Goal: Task Accomplishment & Management: Manage account settings

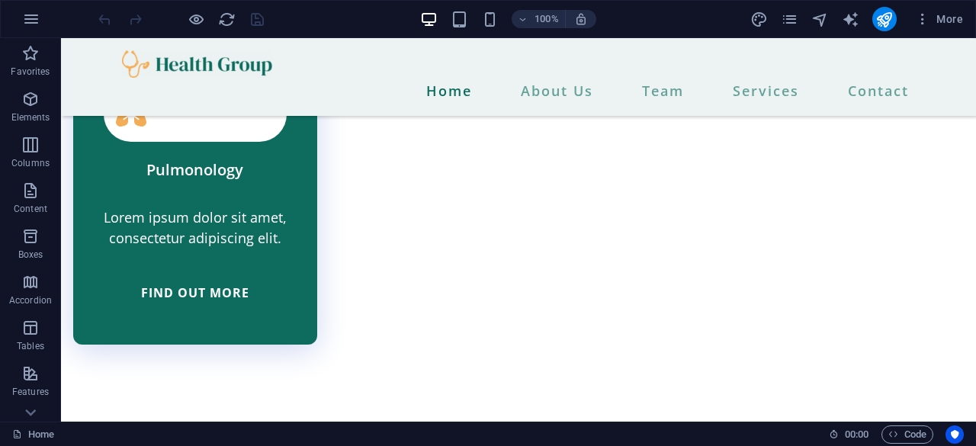
scroll to position [4900, 0]
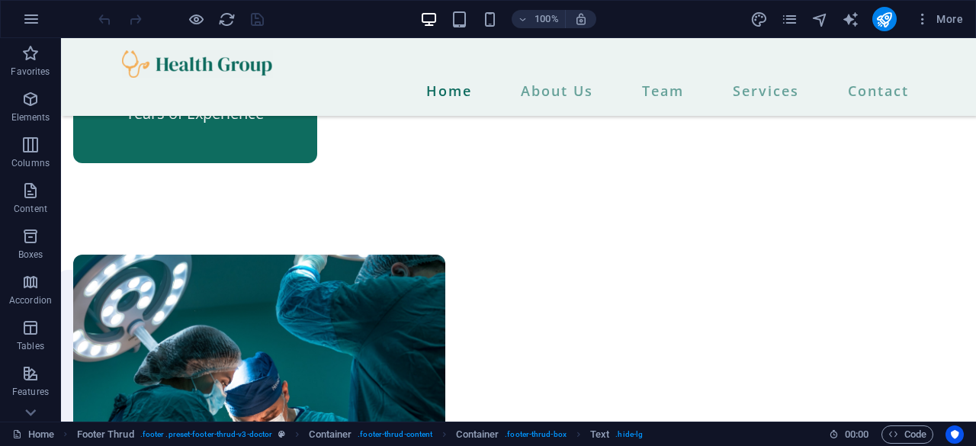
scroll to position [0, 0]
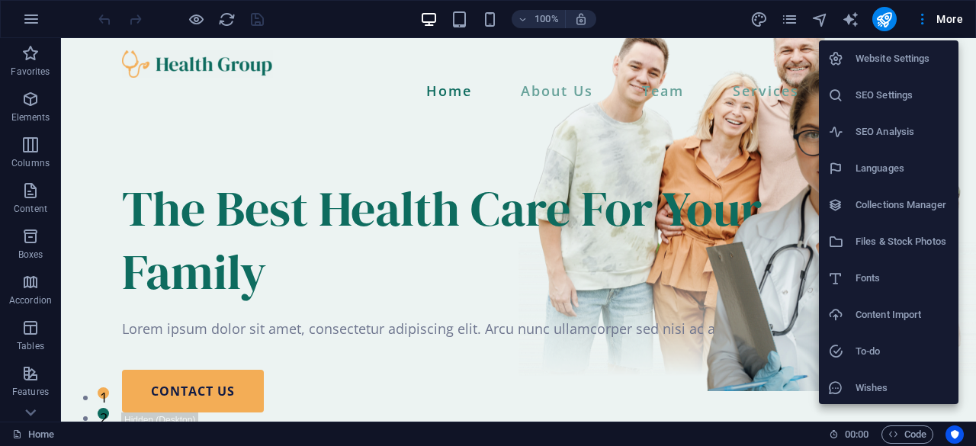
click at [897, 49] on li "Website Settings" at bounding box center [889, 58] width 140 height 37
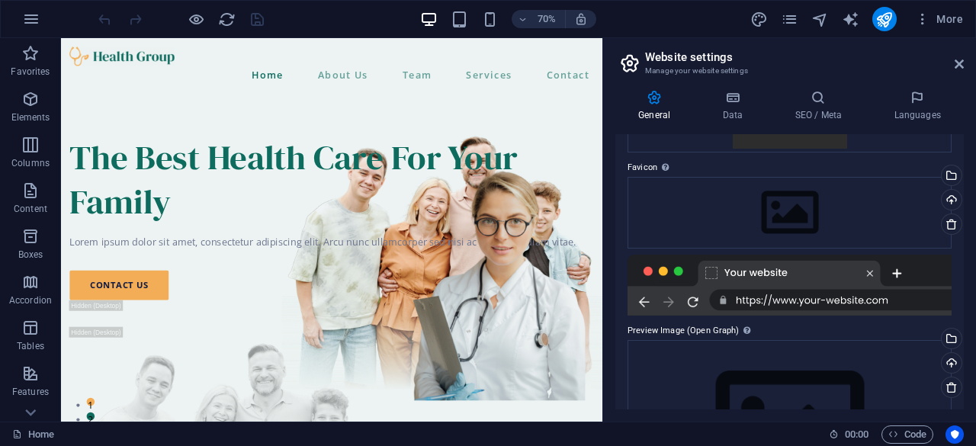
scroll to position [178, 0]
drag, startPoint x: 965, startPoint y: 274, endPoint x: 958, endPoint y: 259, distance: 16.0
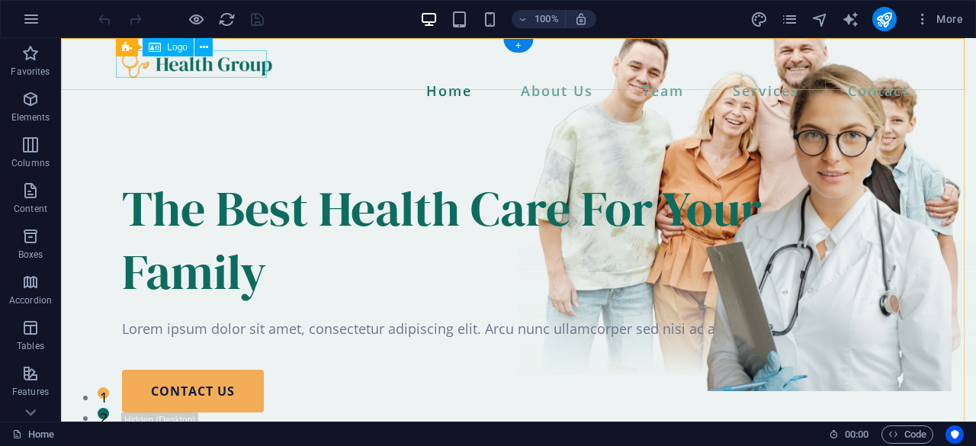
click at [149, 69] on div at bounding box center [518, 63] width 793 height 27
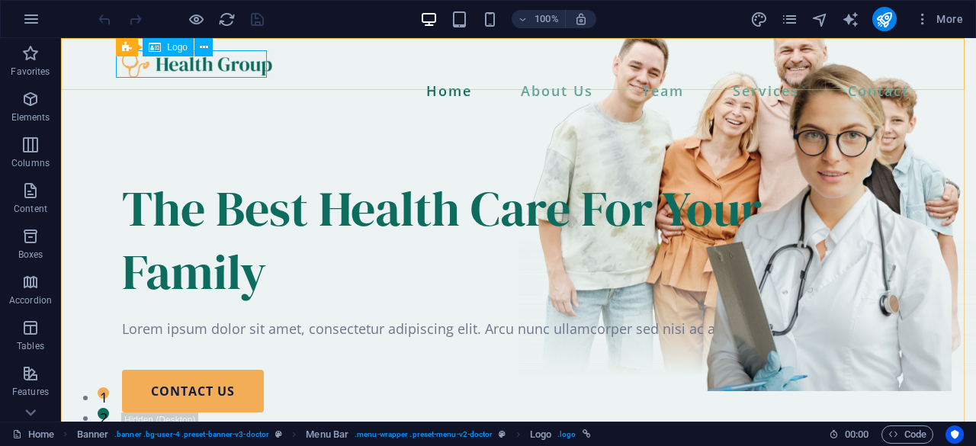
click at [172, 48] on span "Logo" at bounding box center [177, 47] width 21 height 9
click at [203, 52] on icon at bounding box center [204, 48] width 8 height 16
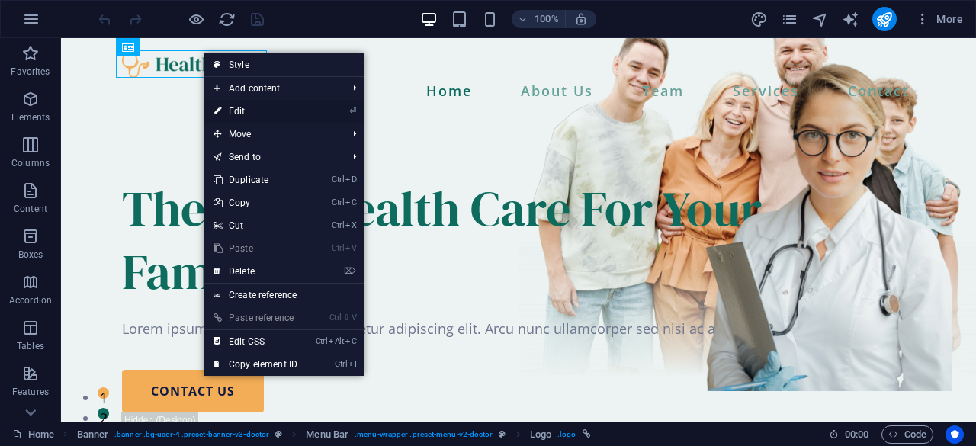
click at [354, 111] on icon "⏎" at bounding box center [352, 111] width 7 height 10
select select "px"
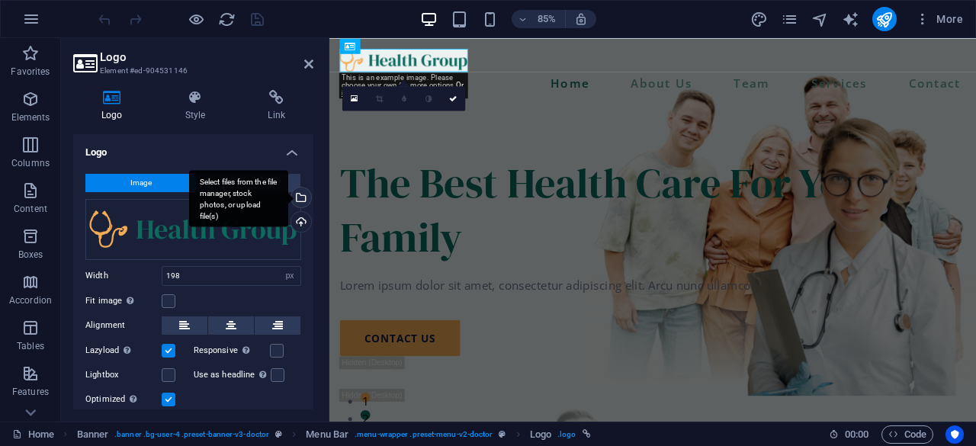
click at [297, 194] on div "Select files from the file manager, stock photos, or upload file(s)" at bounding box center [299, 199] width 23 height 23
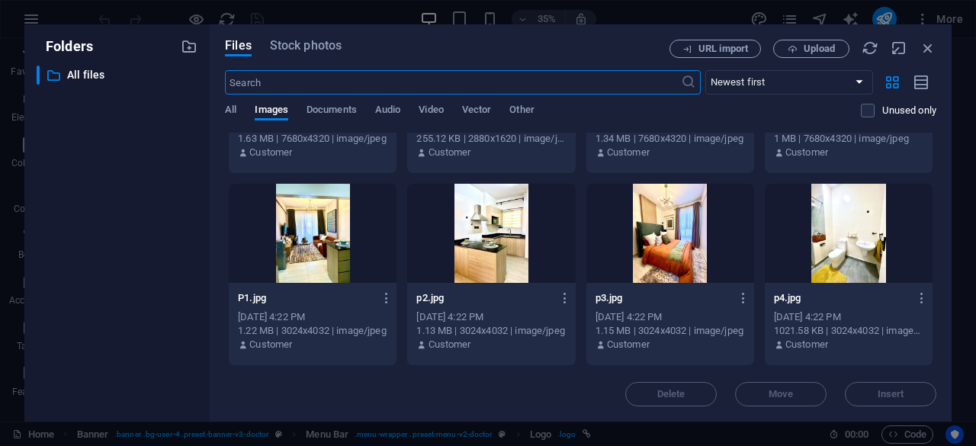
scroll to position [909, 0]
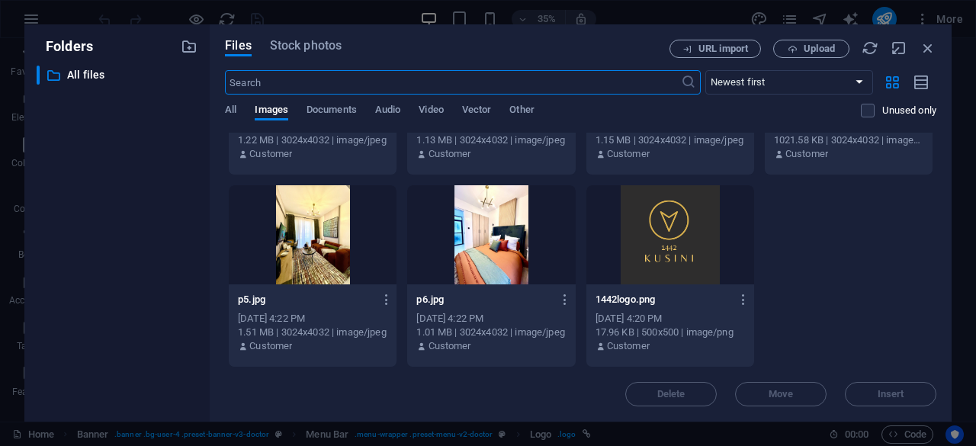
click at [700, 249] on div at bounding box center [670, 234] width 168 height 99
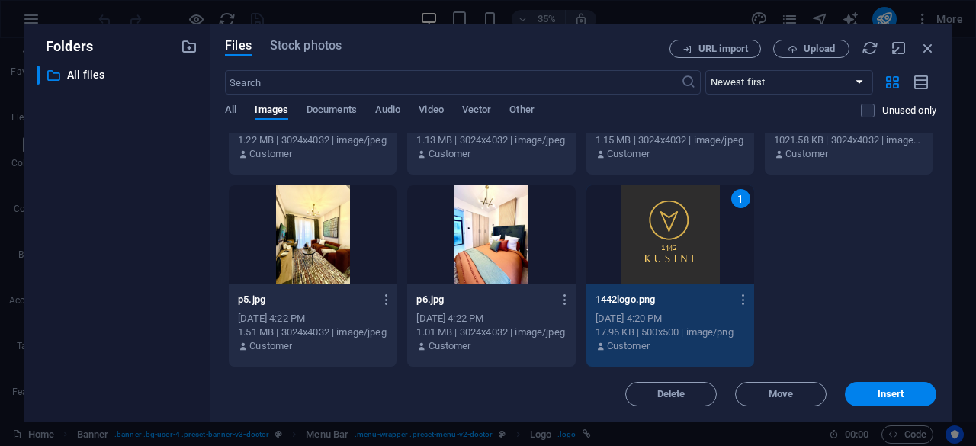
click at [700, 249] on div "1" at bounding box center [670, 234] width 168 height 99
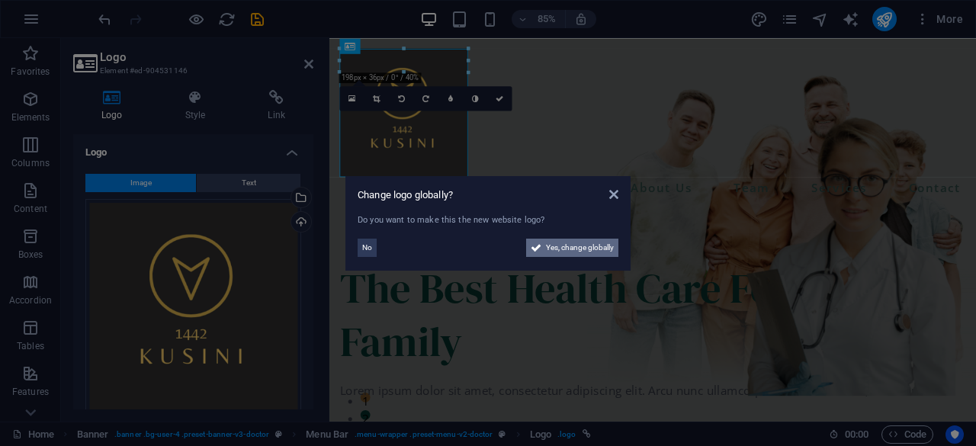
click at [557, 253] on span "Yes, change globally" at bounding box center [580, 248] width 68 height 18
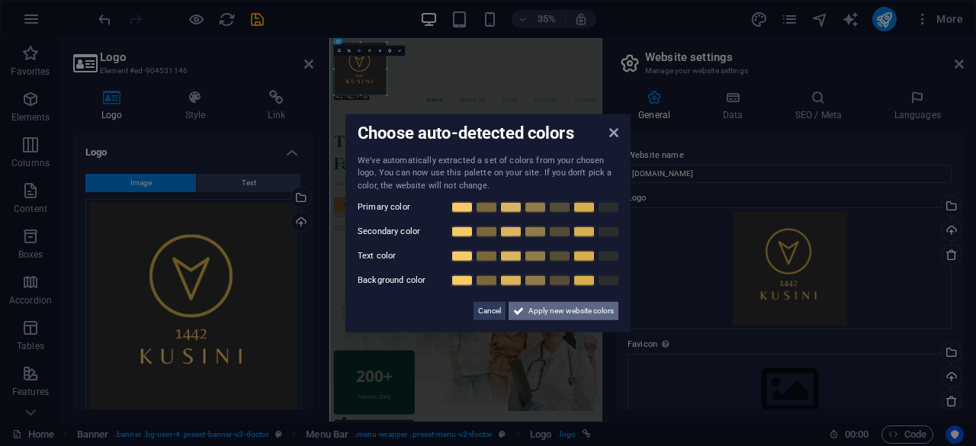
click at [560, 309] on span "Apply new website colors" at bounding box center [570, 311] width 85 height 18
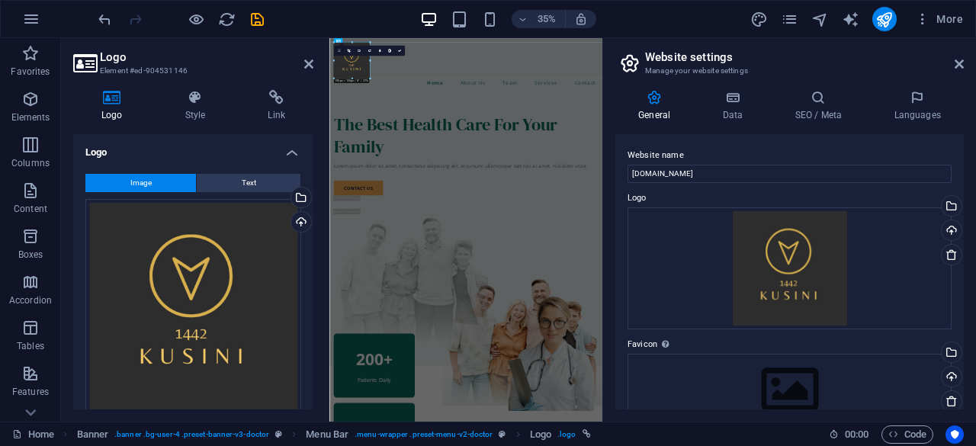
drag, startPoint x: 387, startPoint y: 93, endPoint x: 336, endPoint y: 47, distance: 69.1
type input "135"
click at [775, 252] on div "The Best Health Care For Your Family" at bounding box center [720, 315] width 756 height 127
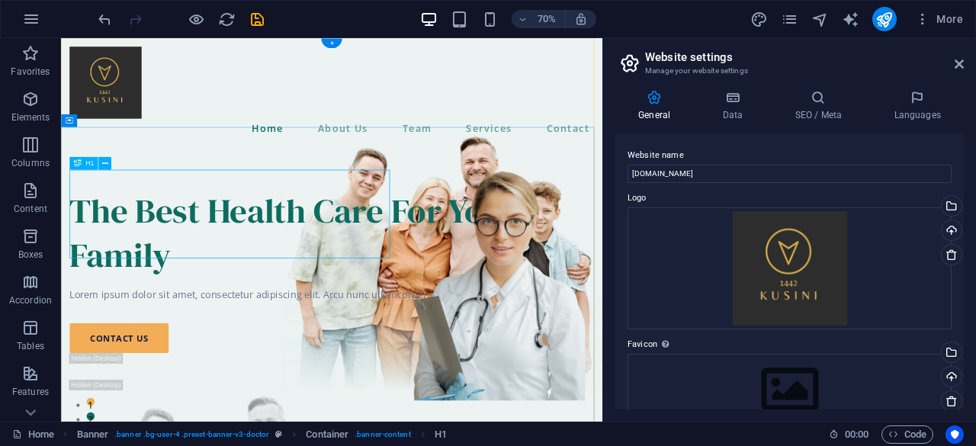
click at [316, 300] on div "The Best Health Care For Your Family" at bounding box center [447, 315] width 749 height 127
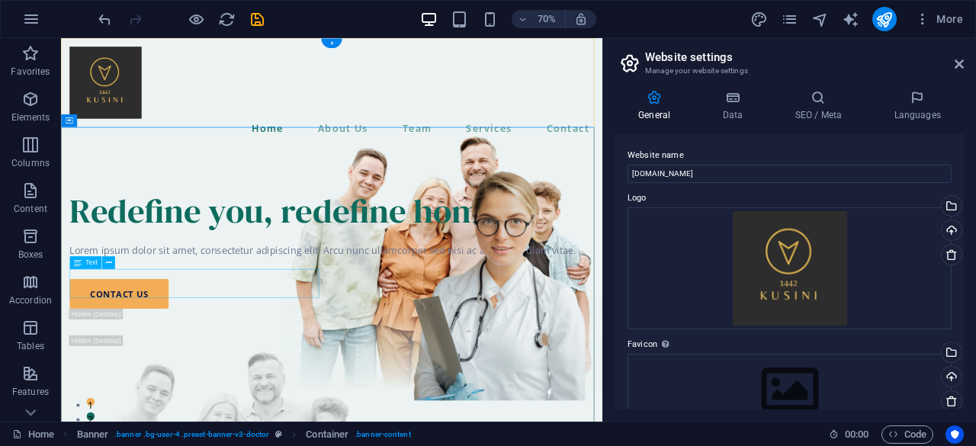
click at [343, 352] on div "Lorem ipsum dolor sit amet, consectetur adipiscing elit. Arcu nunc ullamcorper …" at bounding box center [447, 341] width 749 height 21
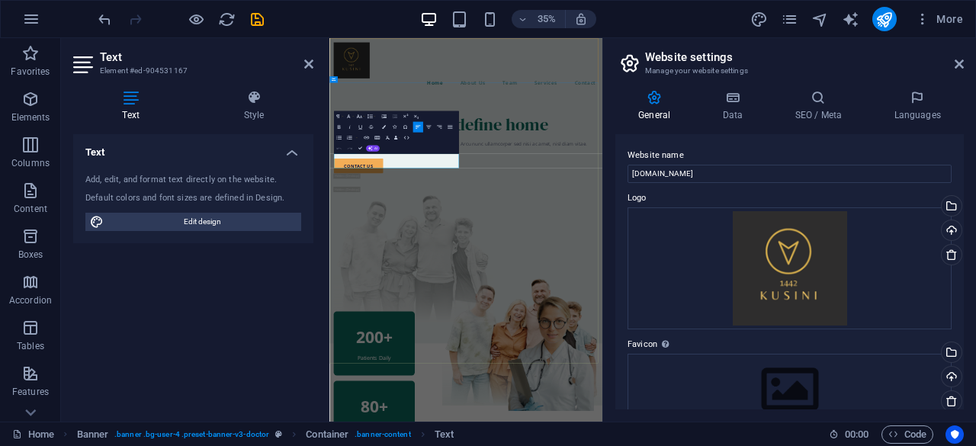
click at [548, 352] on p "Lorem ipsum dolor sit amet, consectetur adipiscing elit. Arcu nunc ullamcorper …" at bounding box center [720, 341] width 756 height 21
click at [308, 71] on header "Text Element #ed-904531167" at bounding box center [193, 58] width 240 height 40
click at [307, 68] on icon at bounding box center [308, 64] width 9 height 12
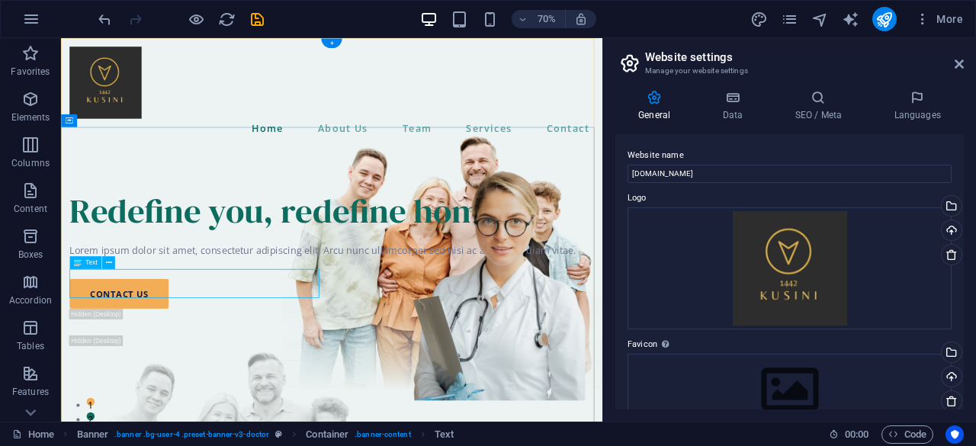
click at [361, 352] on div "Lorem ipsum dolor sit amet, consectetur adipiscing elit. Arcu nunc ullamcorper …" at bounding box center [447, 341] width 749 height 21
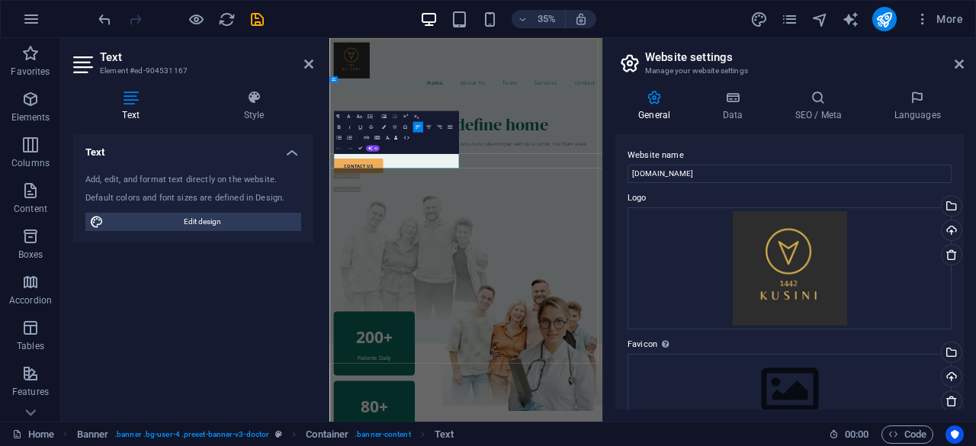
click at [554, 352] on p "Lorem ipsum dolor sit amet, consectetur adipiscing elit. Arcu nunc ullamcorper …" at bounding box center [720, 341] width 756 height 21
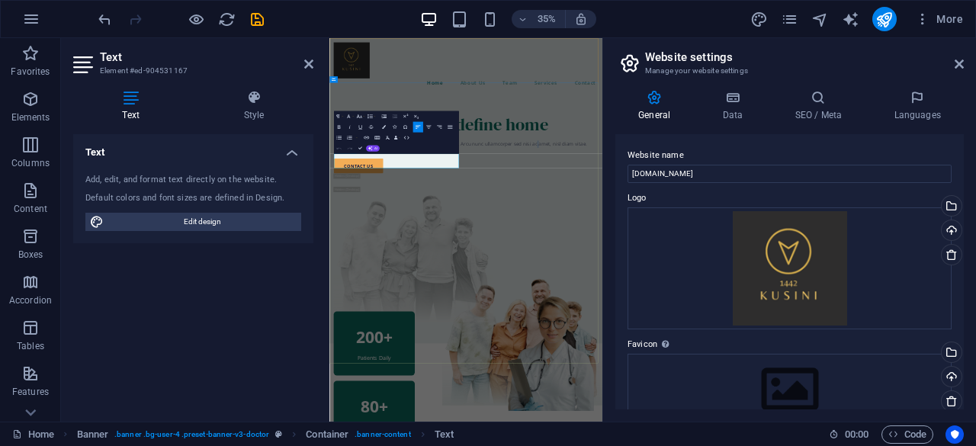
click at [554, 352] on p "Lorem ipsum dolor sit amet, consectetur adipiscing elit. Arcu nunc ullamcorper …" at bounding box center [720, 341] width 756 height 21
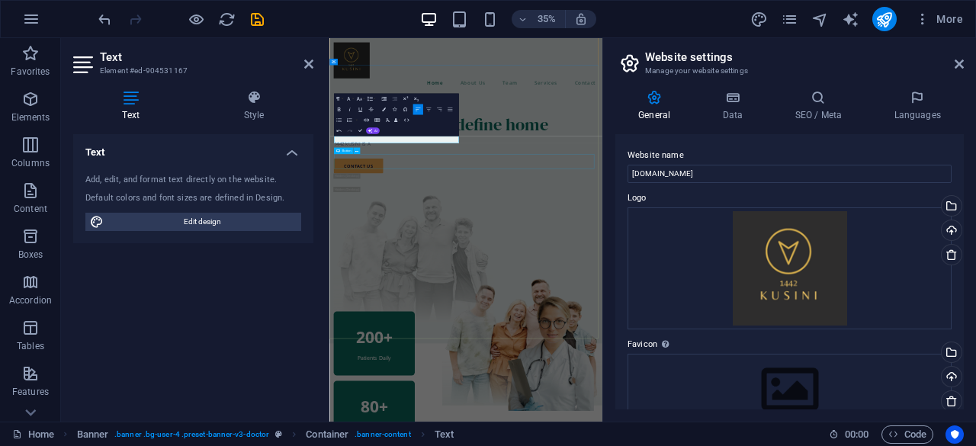
scroll to position [50, 0]
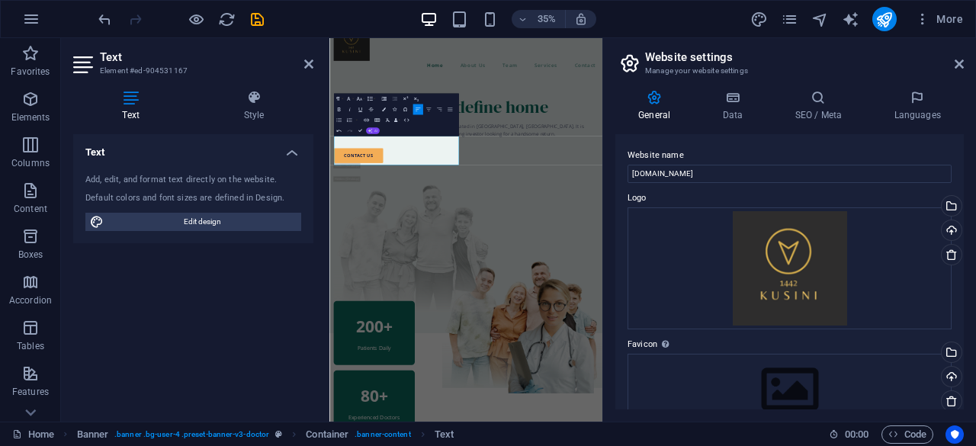
click at [371, 130] on icon "button" at bounding box center [370, 131] width 5 height 5
click at [365, 137] on link "Improve" at bounding box center [371, 140] width 52 height 8
click at [311, 59] on icon at bounding box center [308, 64] width 9 height 12
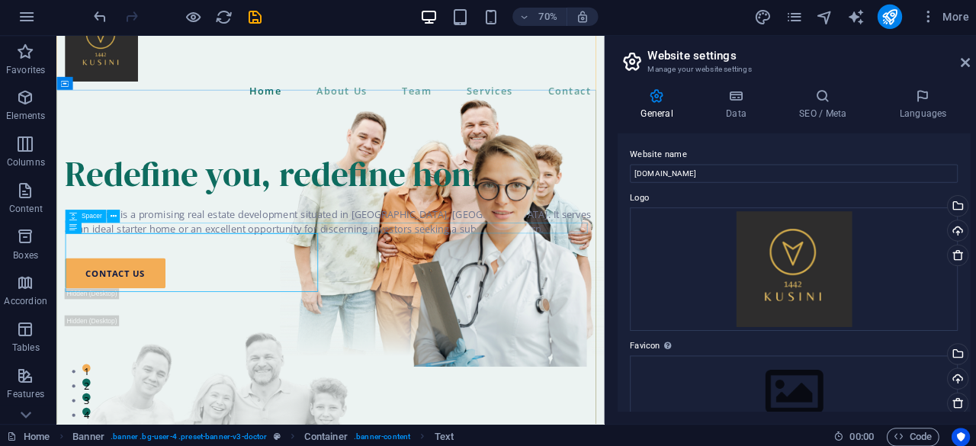
scroll to position [0, 0]
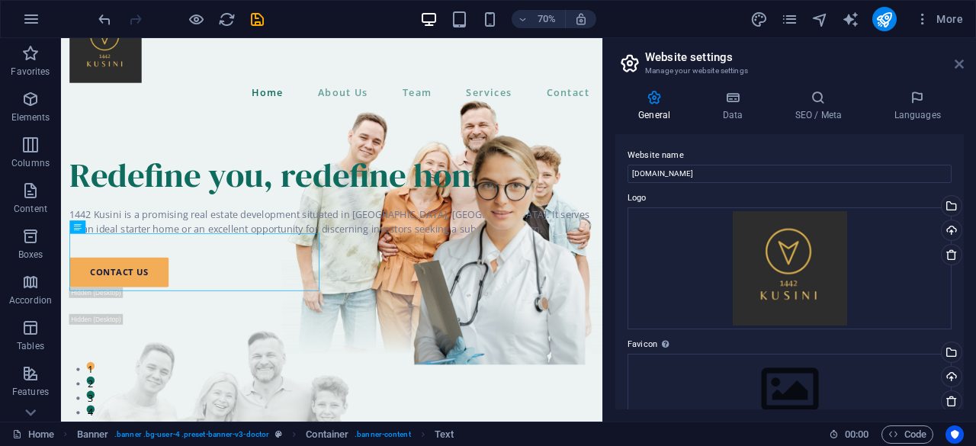
click at [958, 62] on icon at bounding box center [959, 64] width 9 height 12
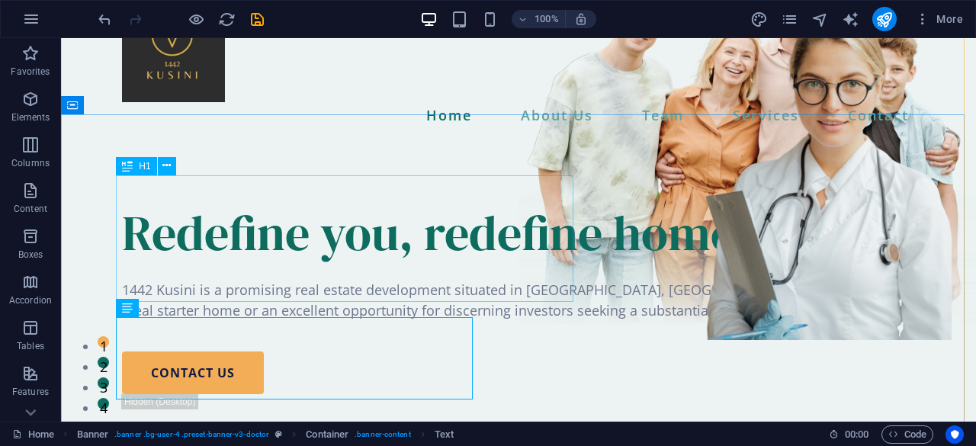
click at [505, 212] on div "Redefine you, redefine home" at bounding box center [518, 232] width 793 height 63
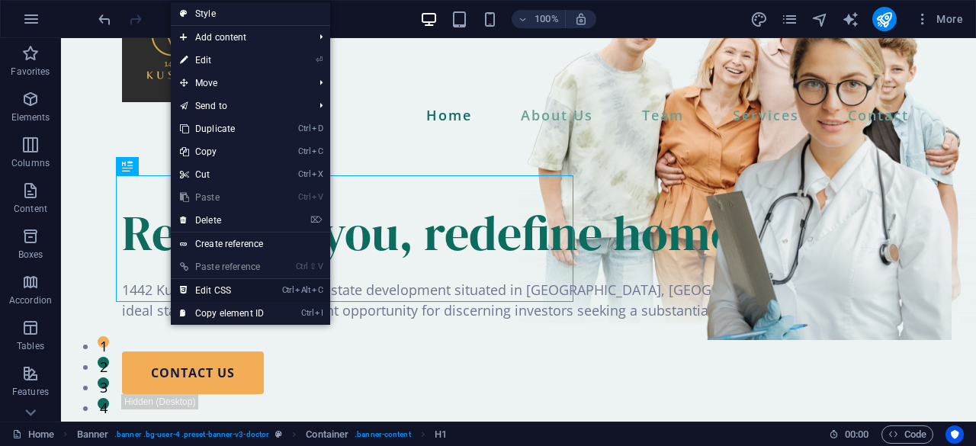
click at [223, 289] on link "Ctrl Alt C Edit CSS" at bounding box center [222, 290] width 102 height 23
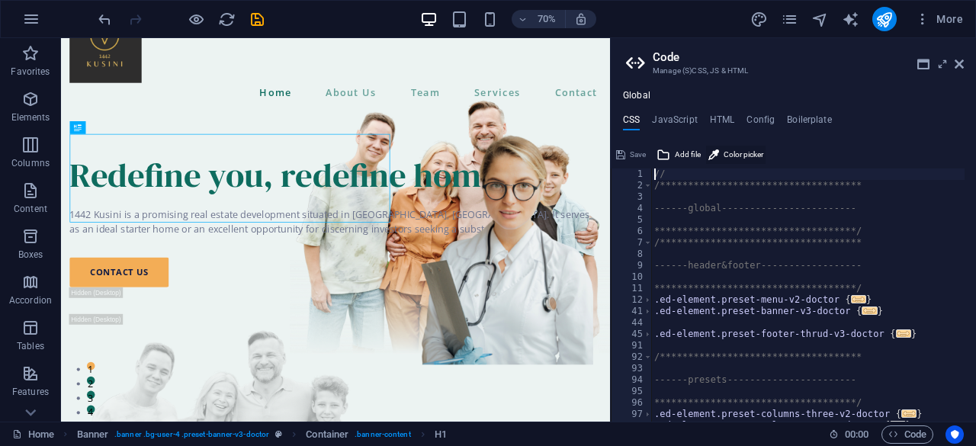
click at [746, 159] on span "Color picker" at bounding box center [744, 155] width 40 height 18
click at [936, 147] on div "Save Add file Color picker" at bounding box center [793, 153] width 365 height 22
click at [712, 119] on h4 "HTML" at bounding box center [722, 122] width 25 height 17
type textarea "<a href="#main-content" class="wv-link-content button">Skip to main content</a>"
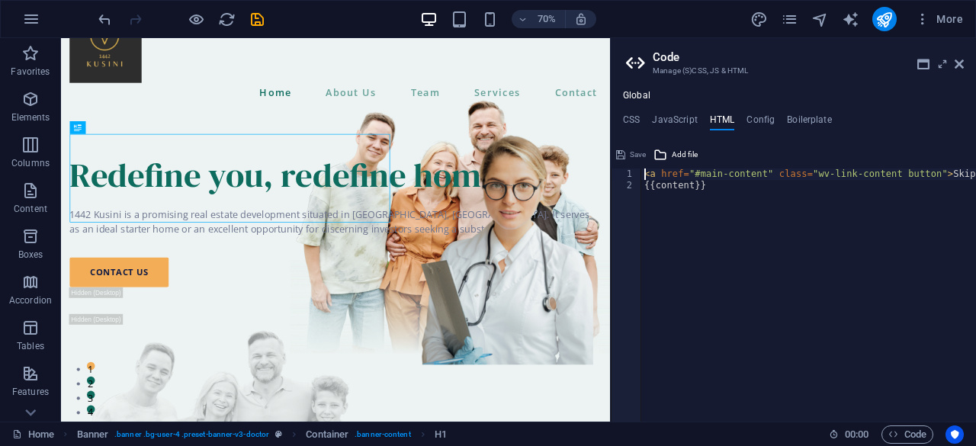
click at [959, 56] on h2 "Code" at bounding box center [808, 57] width 311 height 14
click at [961, 63] on icon at bounding box center [959, 64] width 9 height 12
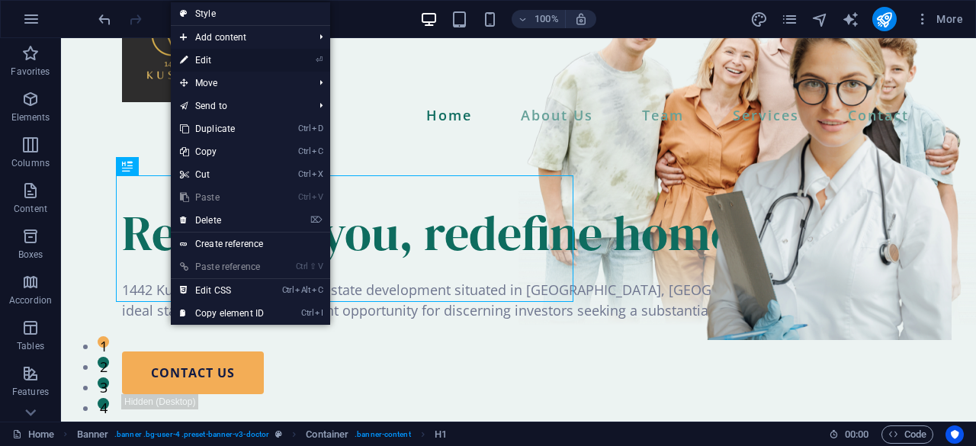
click at [261, 53] on link "⏎ Edit" at bounding box center [222, 60] width 102 height 23
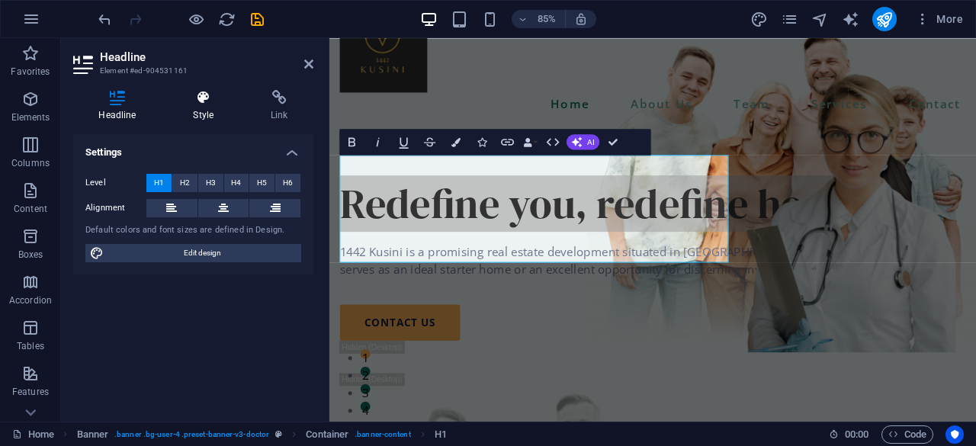
click at [213, 103] on icon at bounding box center [204, 97] width 72 height 15
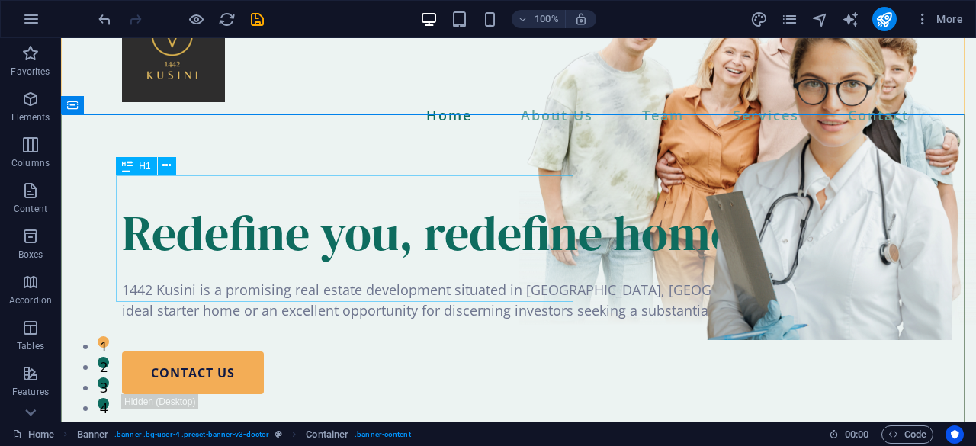
click at [372, 249] on div "Redefine you, redefine home" at bounding box center [518, 232] width 793 height 63
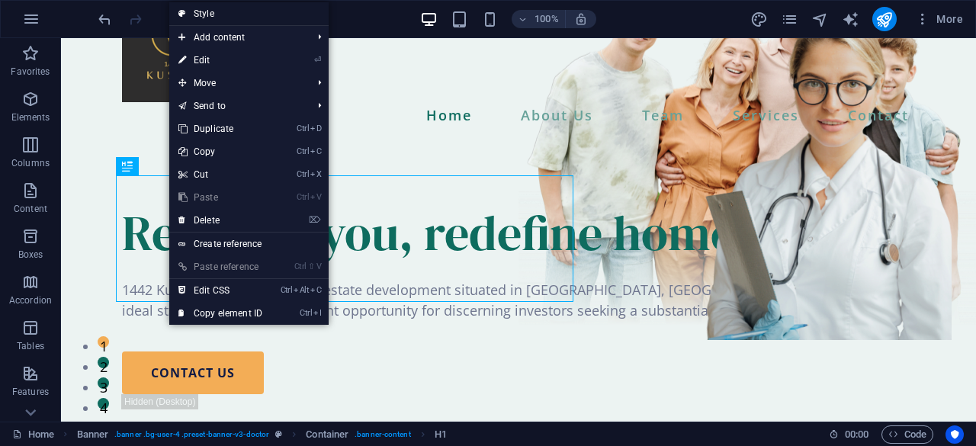
click at [223, 11] on link "Style" at bounding box center [248, 13] width 159 height 23
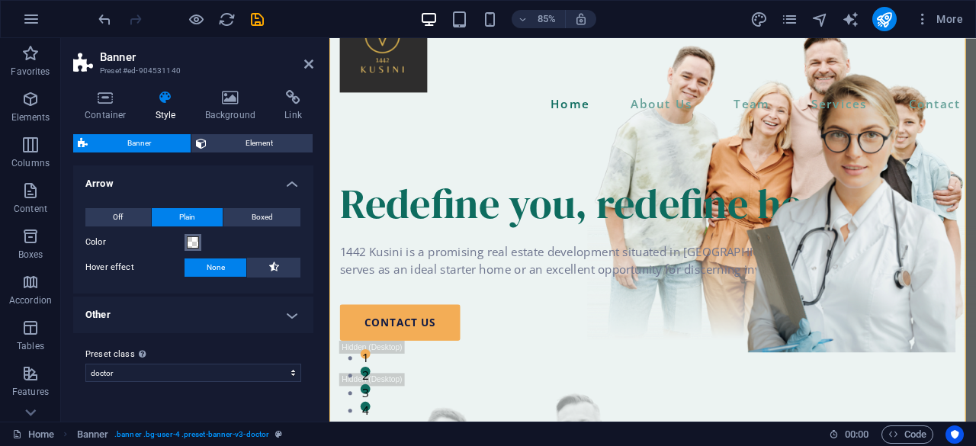
click at [195, 246] on span at bounding box center [193, 242] width 12 height 12
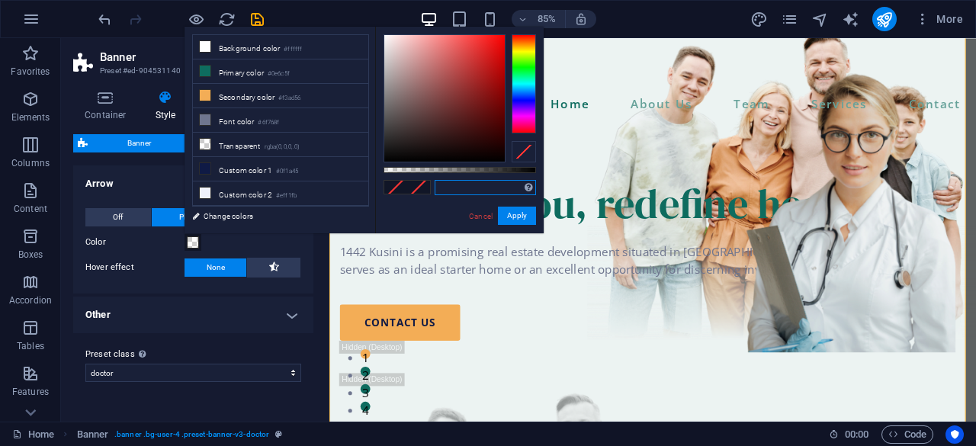
click at [486, 193] on input "text" at bounding box center [485, 187] width 101 height 15
click at [250, 75] on li "Primary color #0e6c5f" at bounding box center [280, 71] width 175 height 24
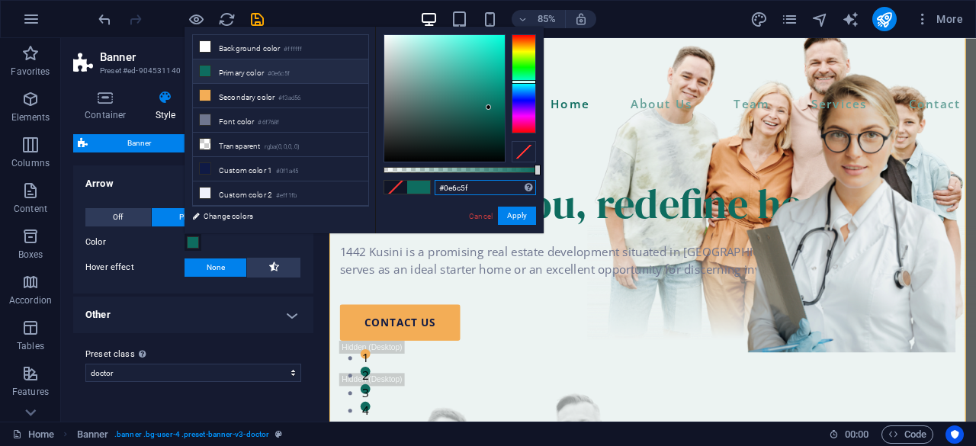
click at [474, 187] on input "#0e6c5f" at bounding box center [485, 187] width 101 height 15
type input "#d7af4d"
click at [525, 211] on button "Apply" at bounding box center [517, 216] width 38 height 18
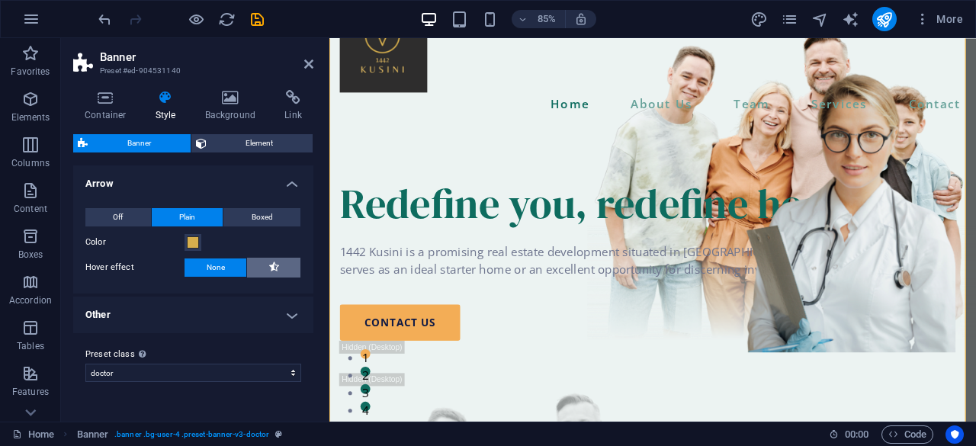
click at [275, 271] on icon at bounding box center [274, 267] width 10 height 18
click at [292, 376] on select "doctor Add preset class" at bounding box center [193, 373] width 216 height 18
click at [282, 313] on h4 "Other" at bounding box center [193, 315] width 240 height 37
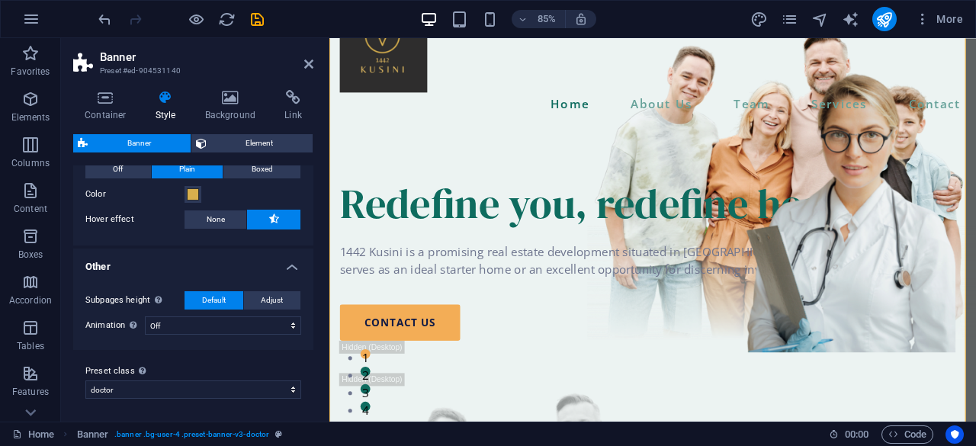
scroll to position [2, 0]
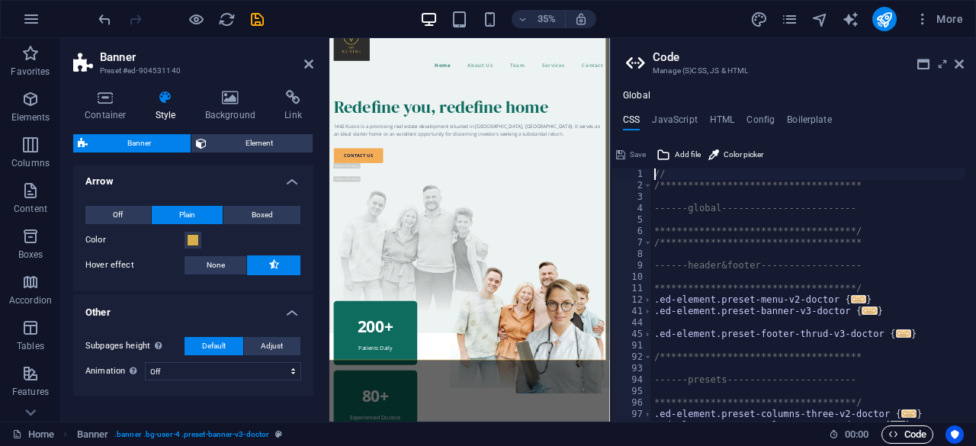
click at [958, 59] on icon at bounding box center [959, 64] width 9 height 12
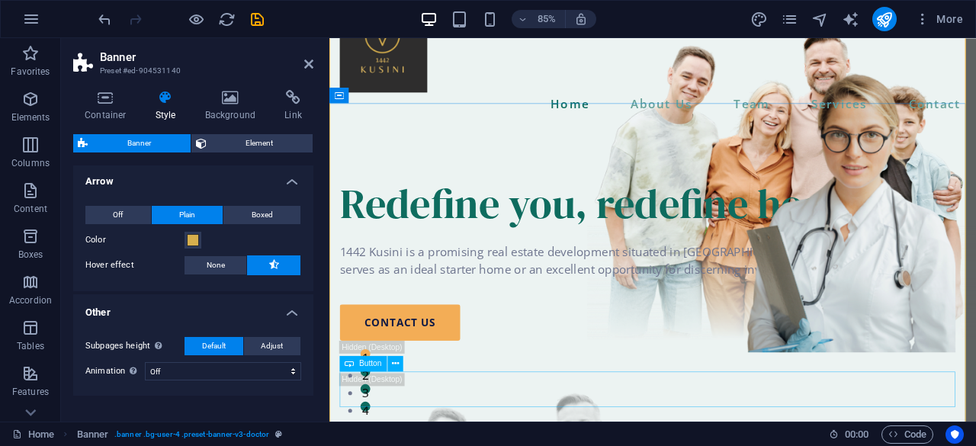
click at [612, 394] on div "contact us" at bounding box center [710, 373] width 737 height 43
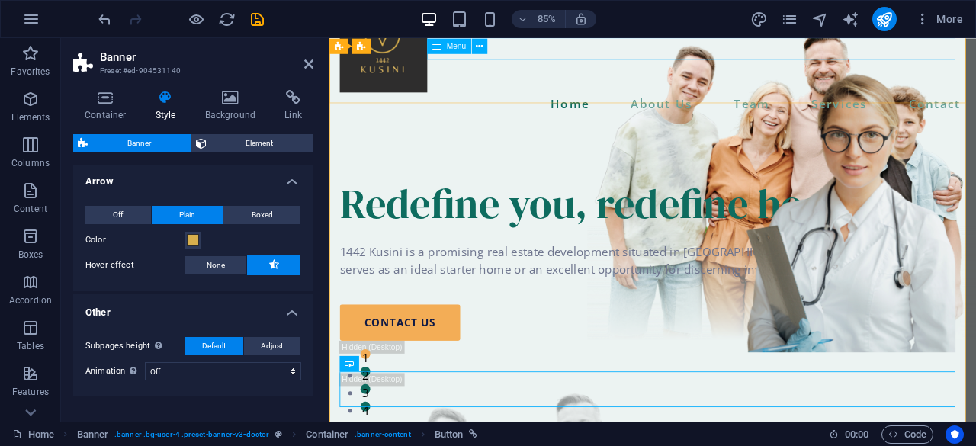
click at [723, 102] on nav "Home About Us Team Services Contact" at bounding box center [710, 115] width 737 height 26
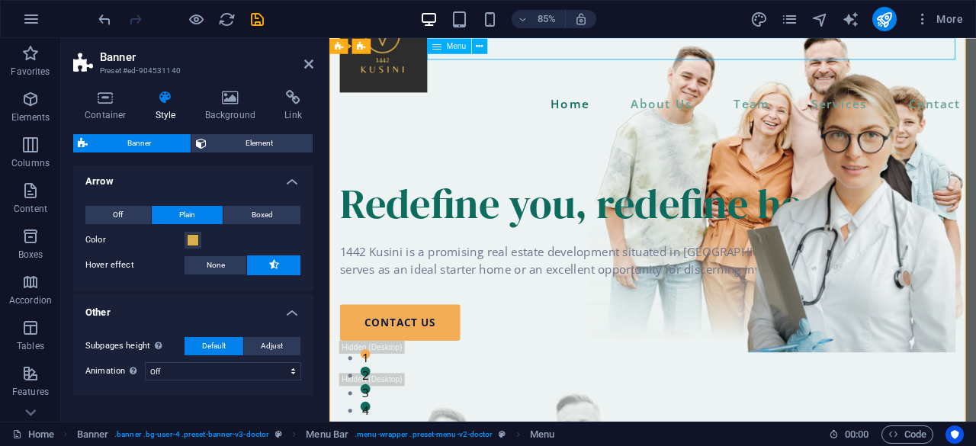
click at [825, 102] on nav "Home About Us Team Services Contact" at bounding box center [710, 115] width 737 height 26
select select
select select "1"
select select
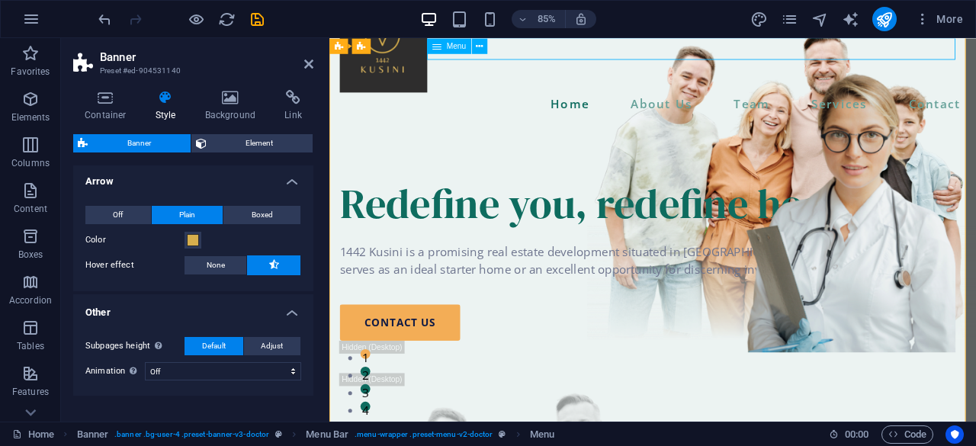
select select "2"
select select
select select "3"
select select
select select "10"
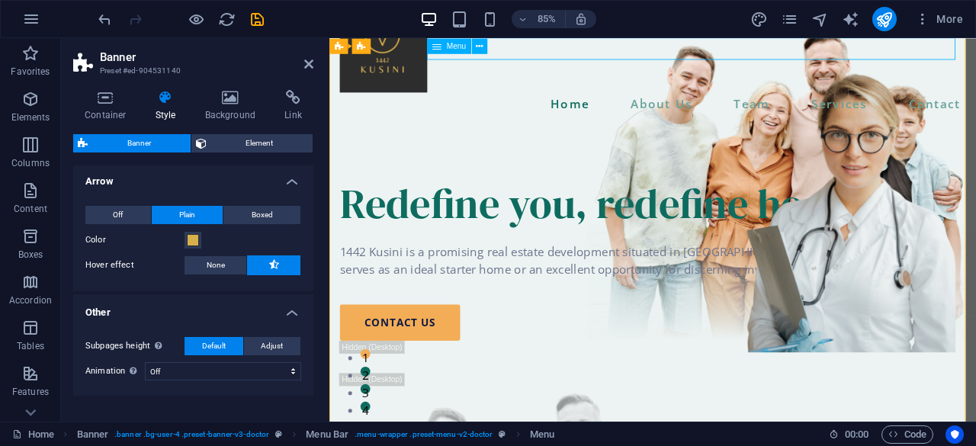
select select
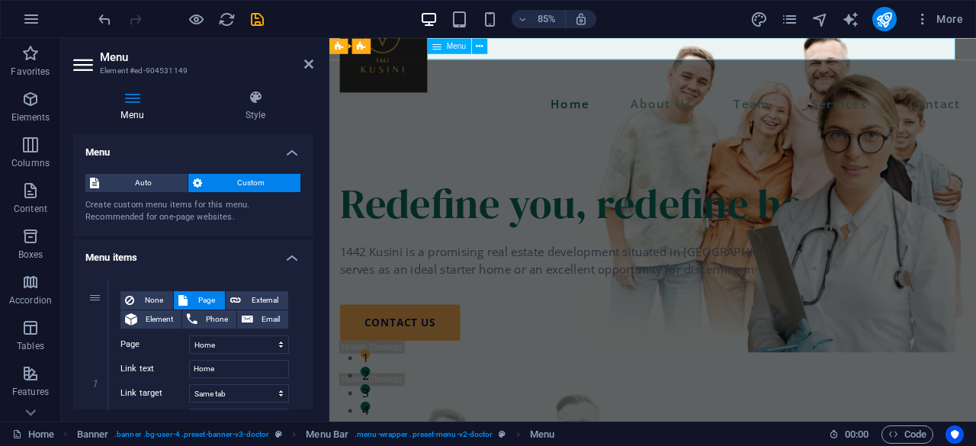
click at [937, 102] on nav "Home About Us Team Services Contact" at bounding box center [710, 115] width 737 height 26
